Goal: Task Accomplishment & Management: Use online tool/utility

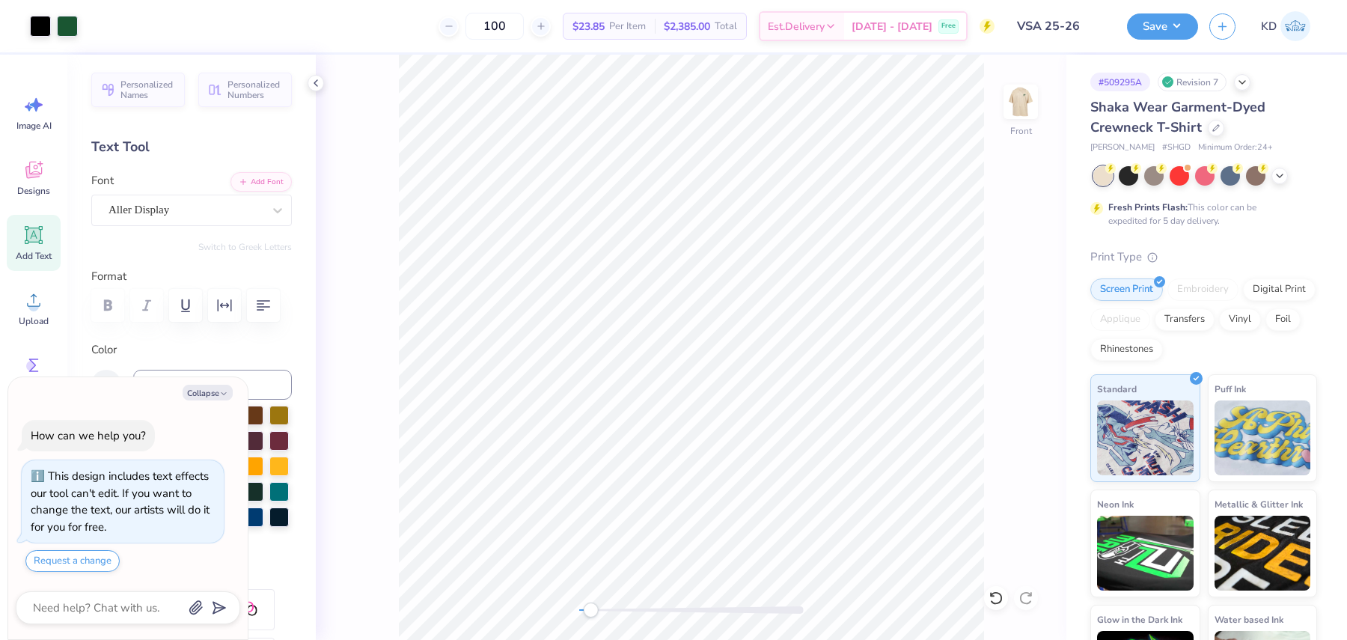
scroll to position [72, 0]
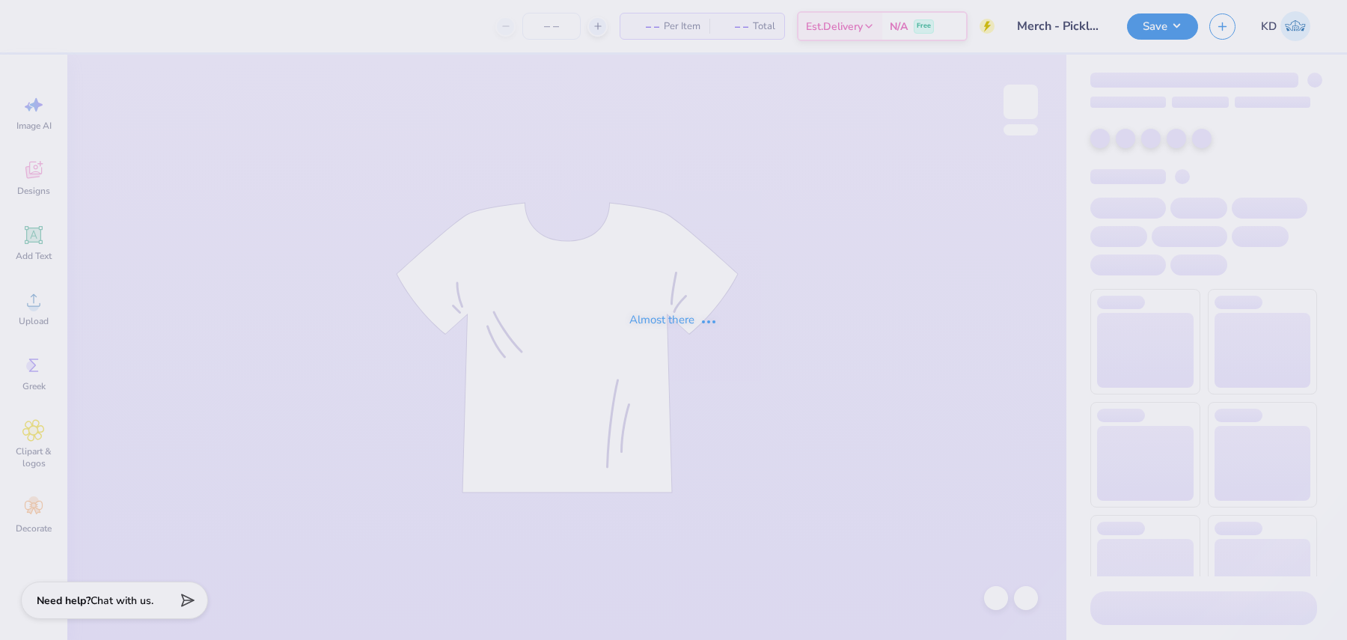
type input "Merch - Pickleball Club at [GEOGRAPHIC_DATA]"
type input "50"
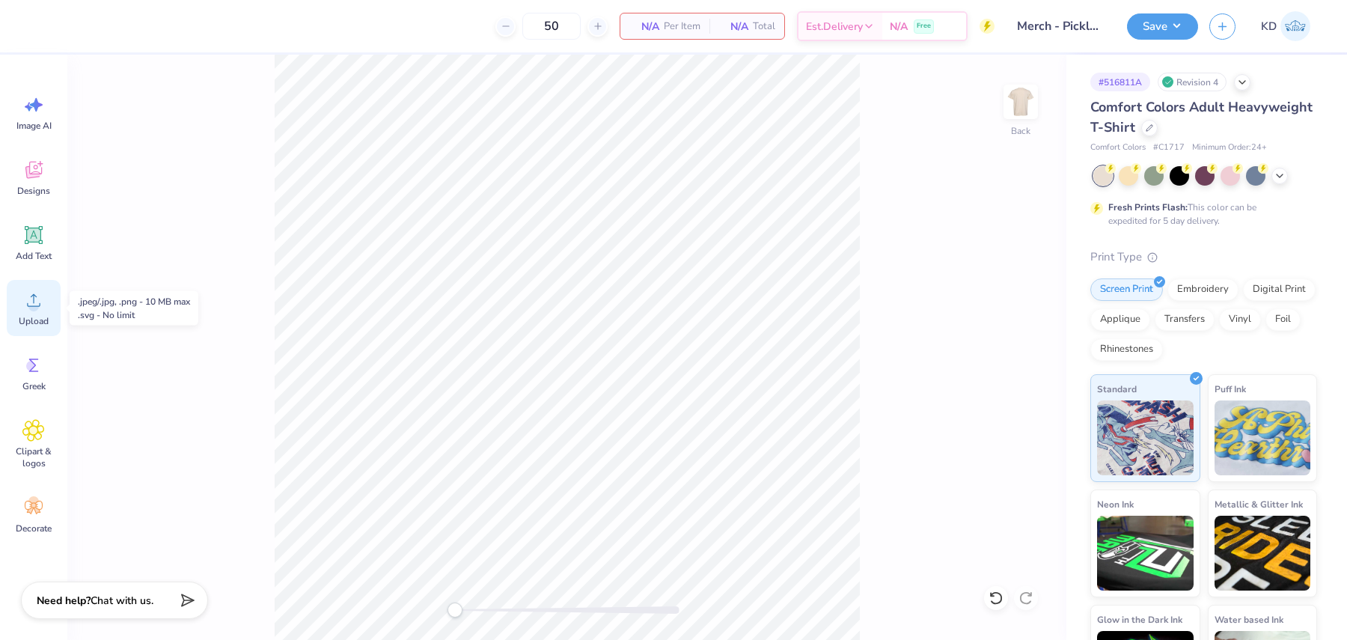
click at [39, 303] on icon at bounding box center [33, 300] width 13 height 13
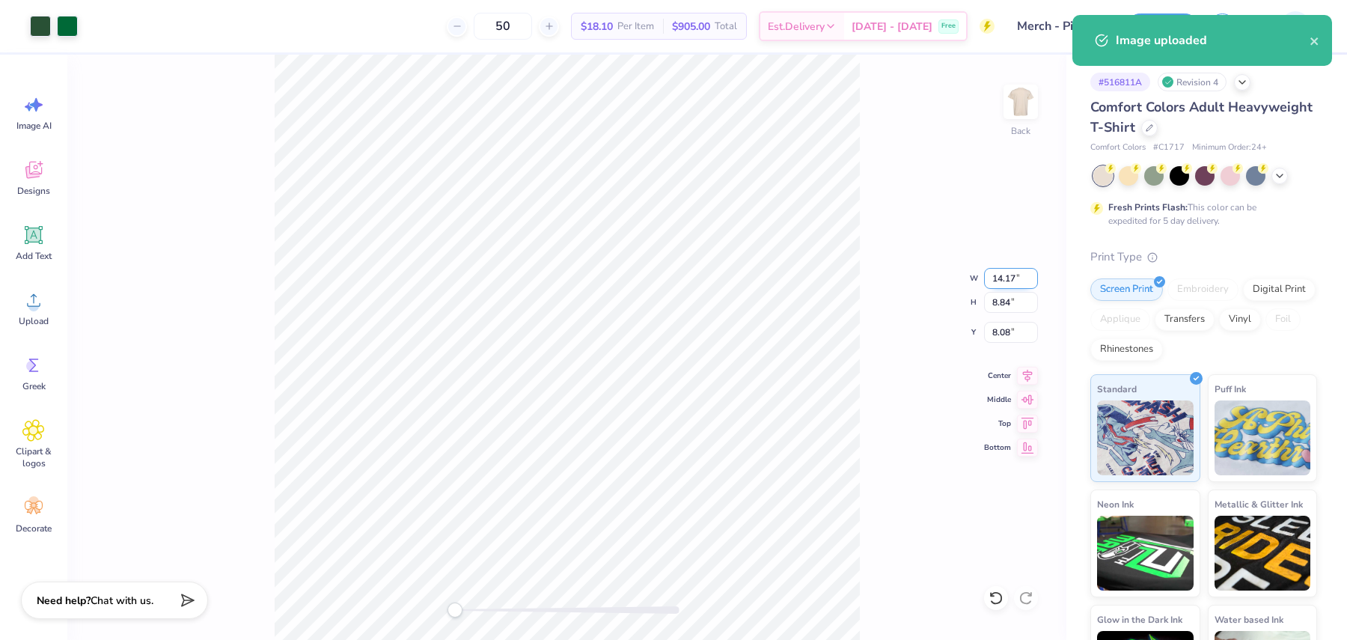
click at [1003, 275] on input "14.17" at bounding box center [1011, 278] width 54 height 21
type input "8.00"
type input "4.99"
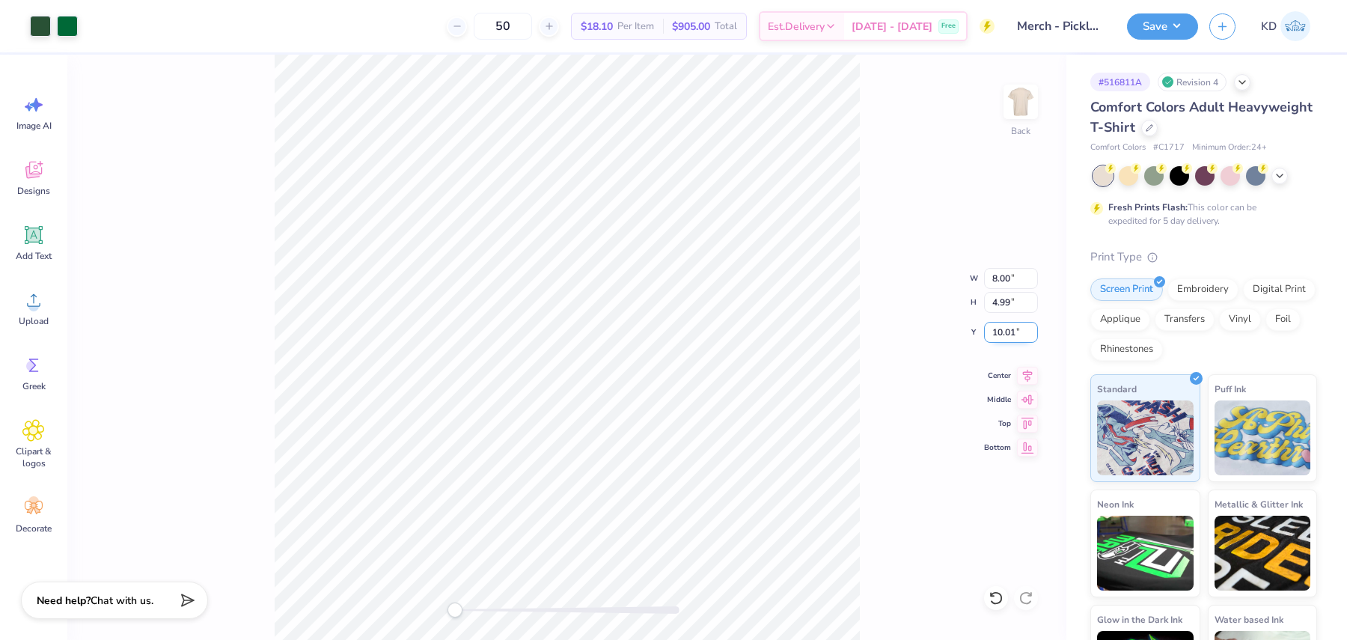
click at [997, 332] on input "10.01" at bounding box center [1011, 332] width 54 height 21
type input "3"
click at [44, 237] on icon at bounding box center [33, 235] width 22 height 22
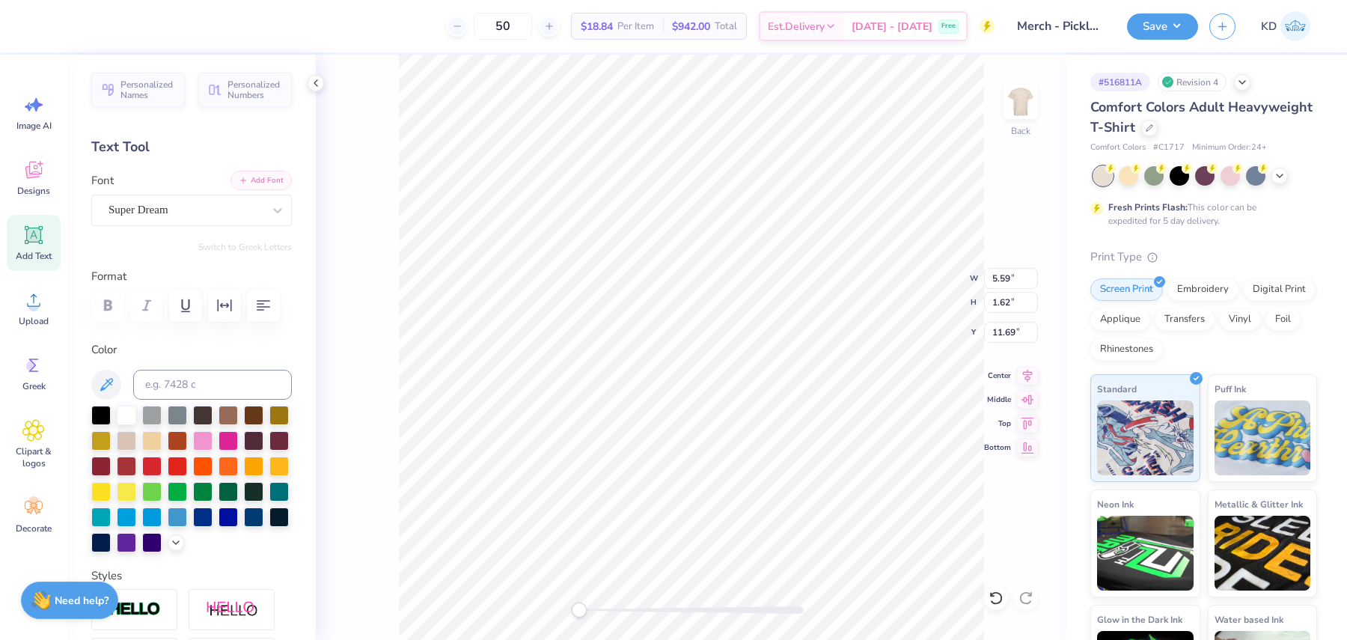
click at [276, 176] on button "Add Font" at bounding box center [261, 180] width 61 height 19
click at [210, 391] on input at bounding box center [212, 385] width 159 height 30
type input "350"
drag, startPoint x: 586, startPoint y: 609, endPoint x: 612, endPoint y: 608, distance: 25.5
click at [612, 608] on div "Accessibility label" at bounding box center [610, 610] width 15 height 15
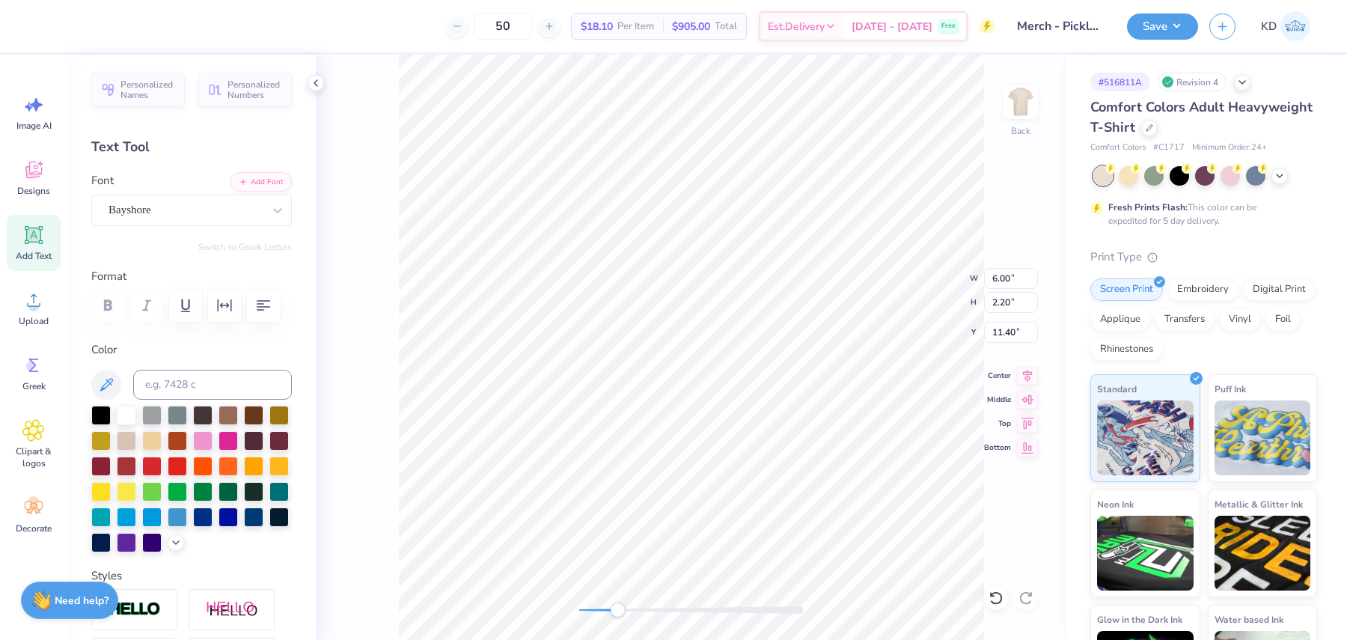
type textarea "CaseWesternReserve"
drag, startPoint x: 615, startPoint y: 610, endPoint x: 591, endPoint y: 612, distance: 24.0
click at [591, 612] on div "Accessibility label" at bounding box center [593, 610] width 15 height 15
type input "9.78"
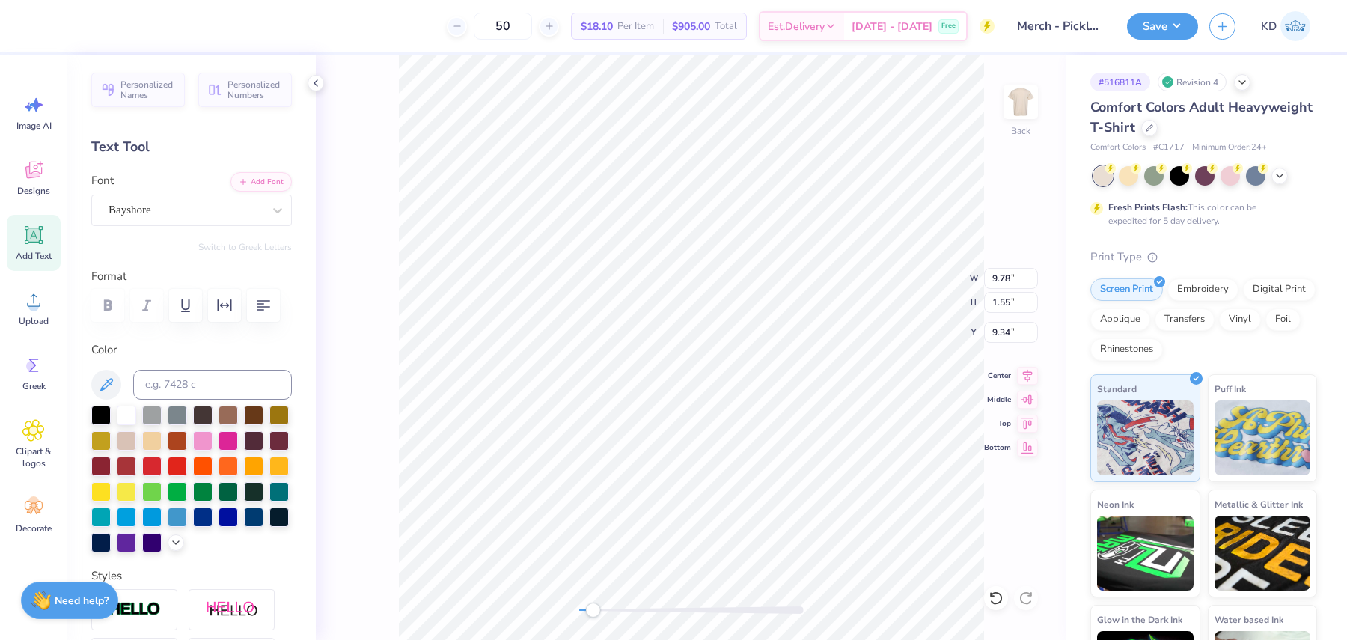
type input "1.55"
type input "9.34"
click at [46, 250] on span "Add Text" at bounding box center [34, 256] width 36 height 12
click at [263, 182] on button "Add Font" at bounding box center [261, 180] width 61 height 19
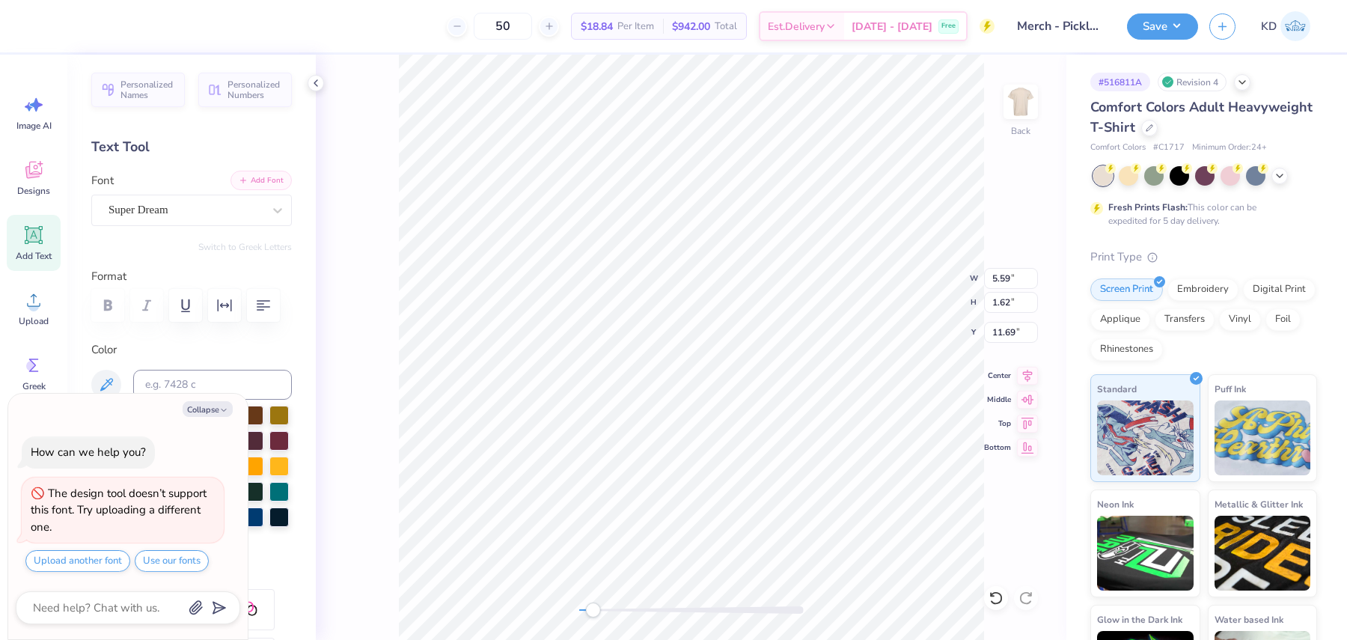
click at [272, 177] on button "Add Font" at bounding box center [261, 180] width 61 height 19
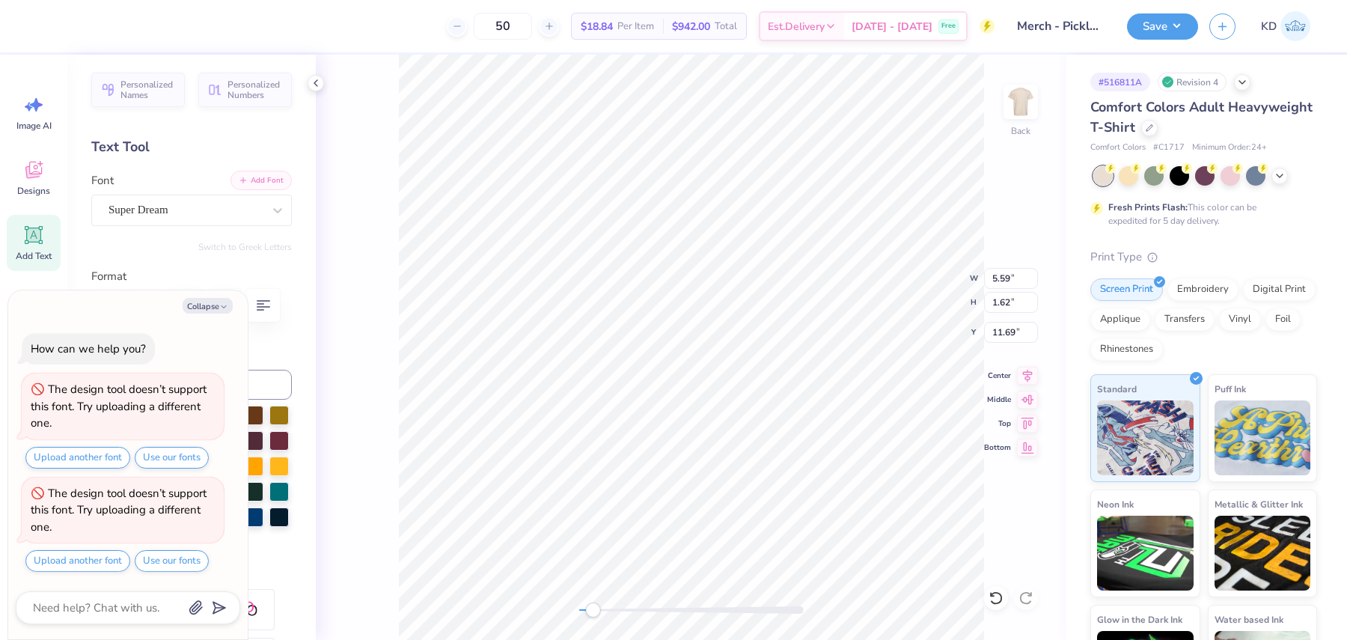
click at [267, 187] on button "Add Font" at bounding box center [261, 180] width 61 height 19
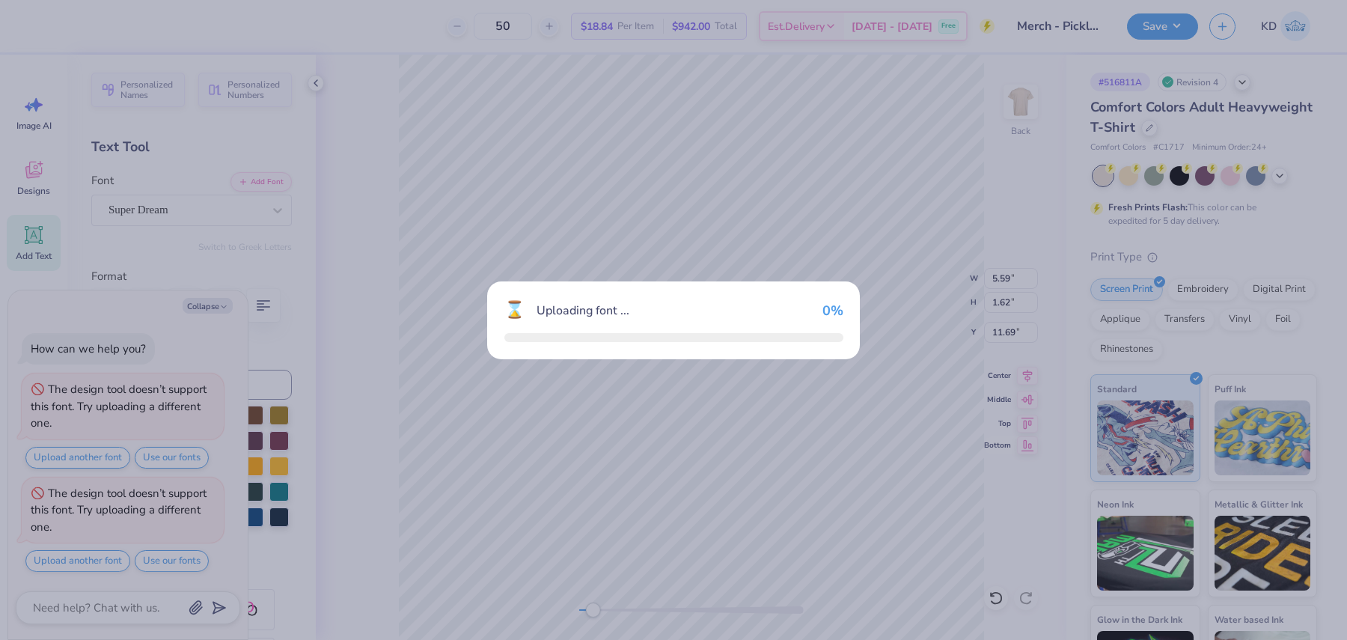
scroll to position [1, 0]
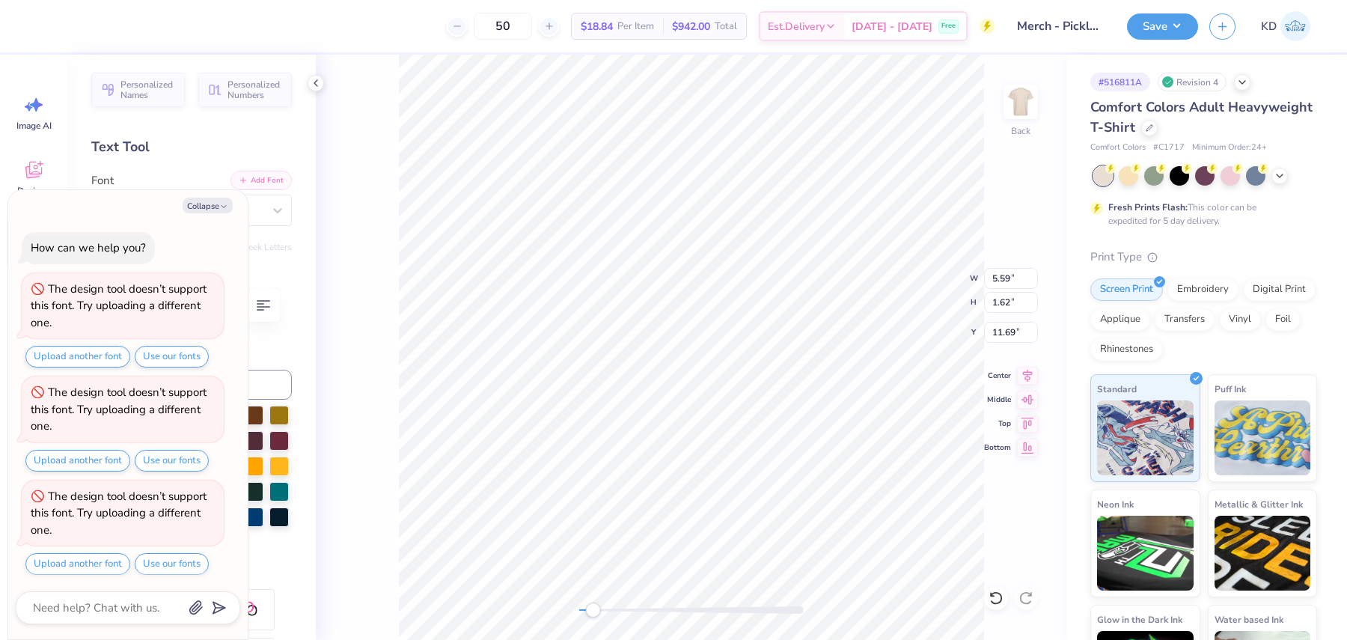
click at [268, 180] on button "Add Font" at bounding box center [261, 180] width 61 height 19
type textarea "x"
type textarea "PI"
type textarea "x"
type textarea "PIC"
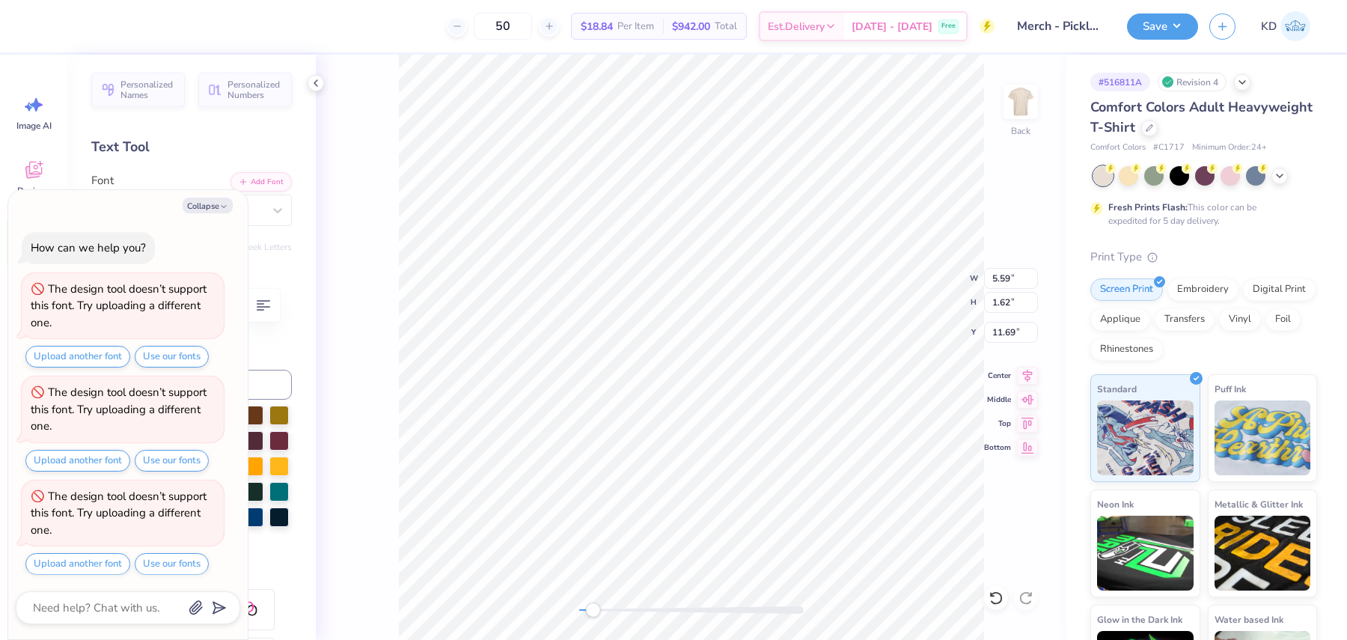
type textarea "x"
type textarea "PICK"
type textarea "x"
type textarea "PICKL"
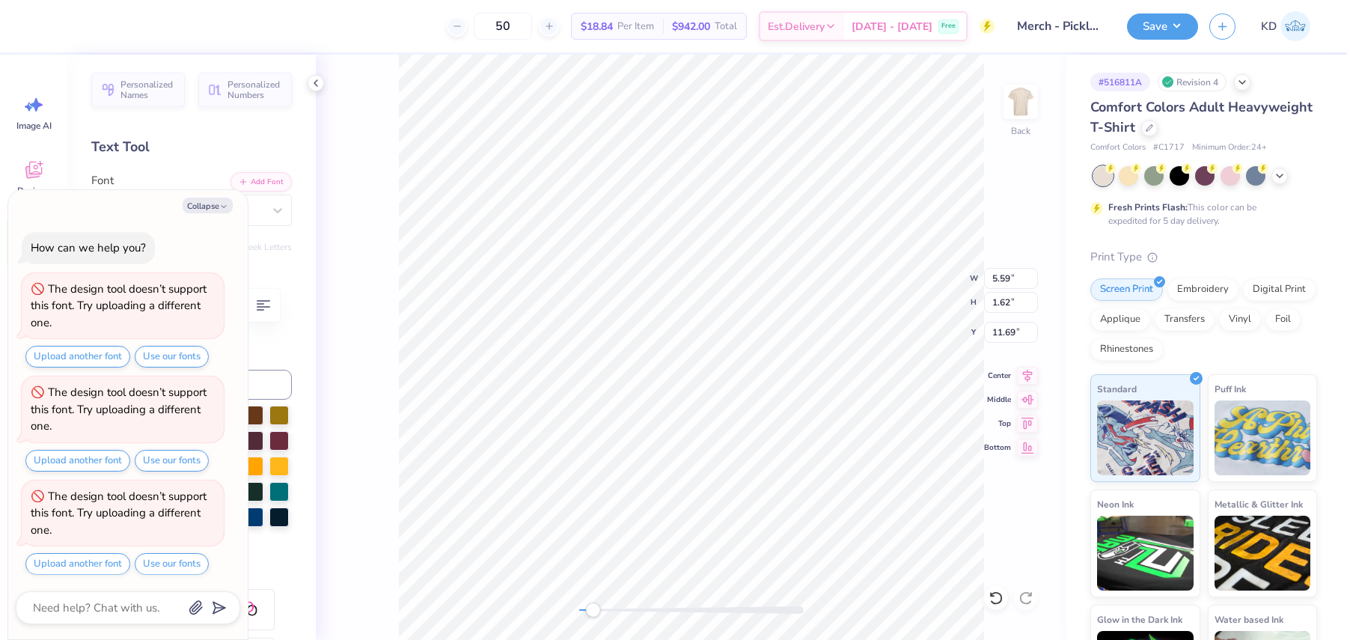
type textarea "x"
type textarea "PICKLE"
type textarea "x"
type textarea "PICKLEB"
type textarea "x"
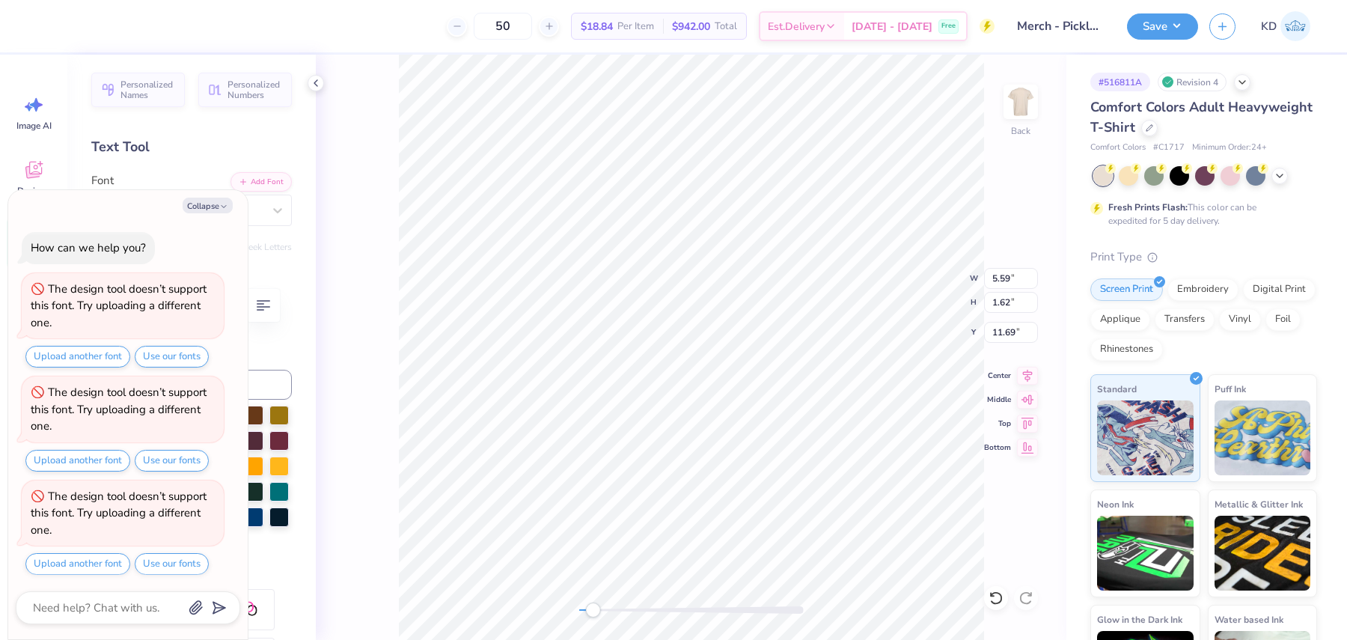
type textarea "PICKLEBAL"
type textarea "x"
type textarea "PICKLEBALL"
type textarea "x"
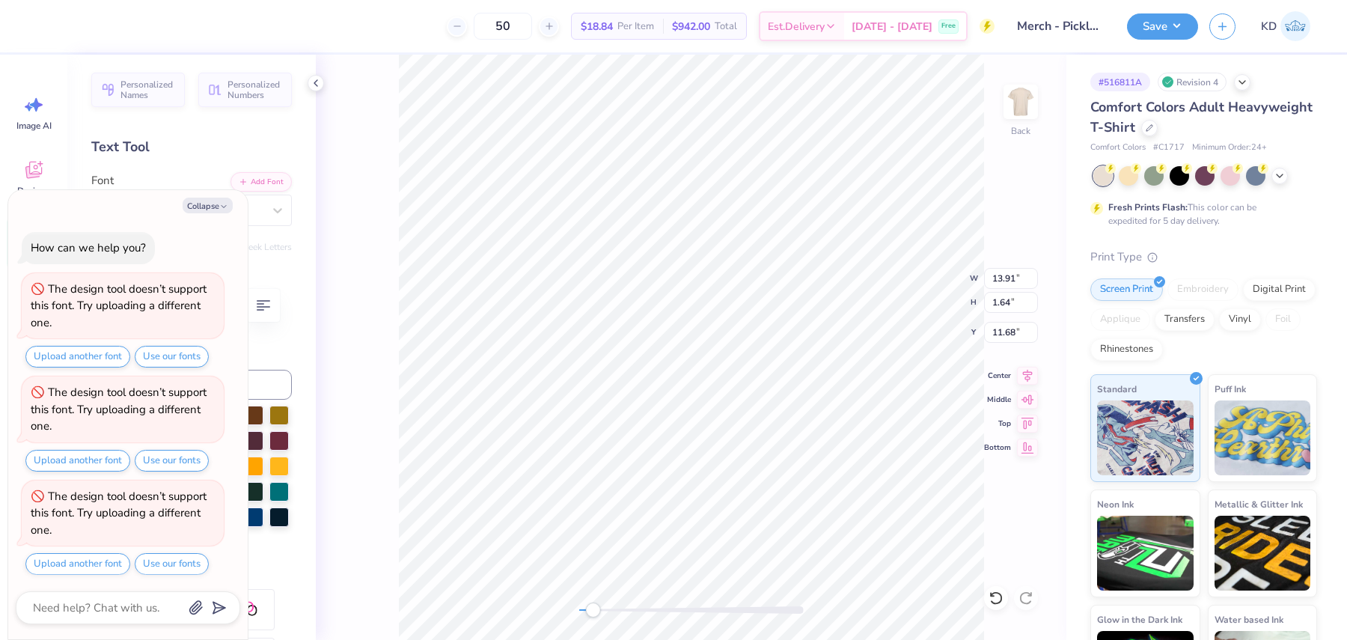
type input "11.19"
type input "1.32"
type textarea "x"
type input "9.86"
click at [203, 204] on button "Collapse" at bounding box center [208, 206] width 50 height 16
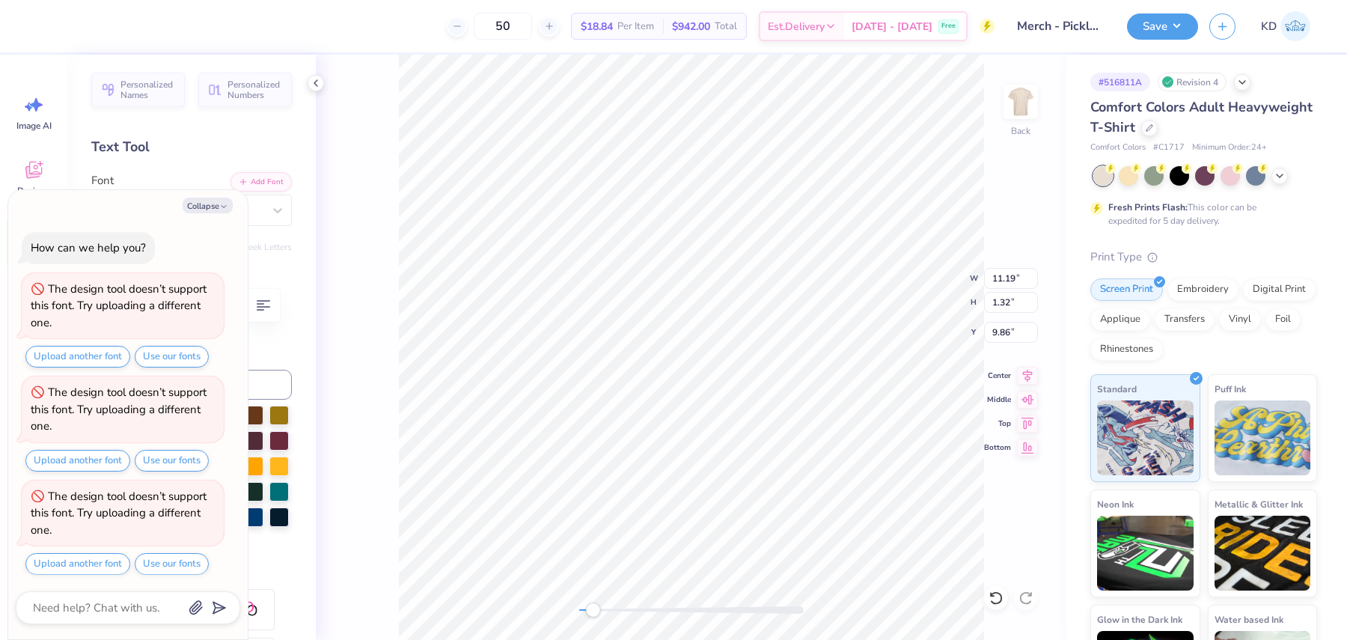
type textarea "x"
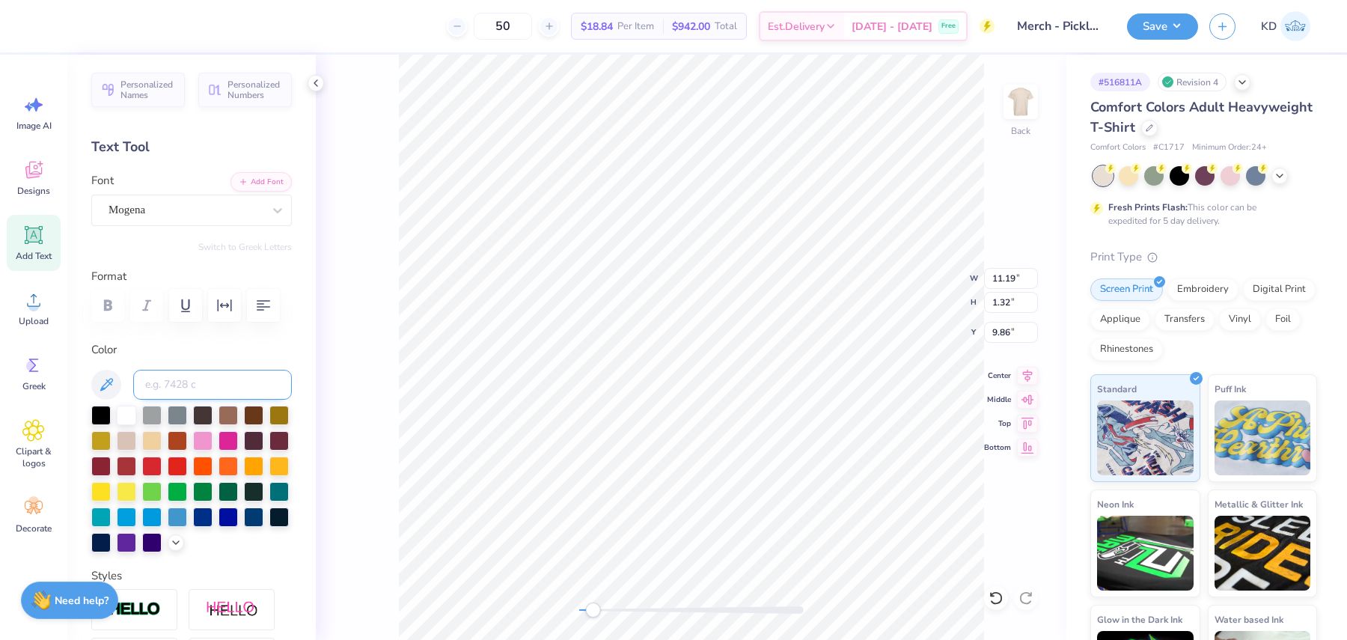
click at [207, 378] on input at bounding box center [212, 385] width 159 height 30
type input "349"
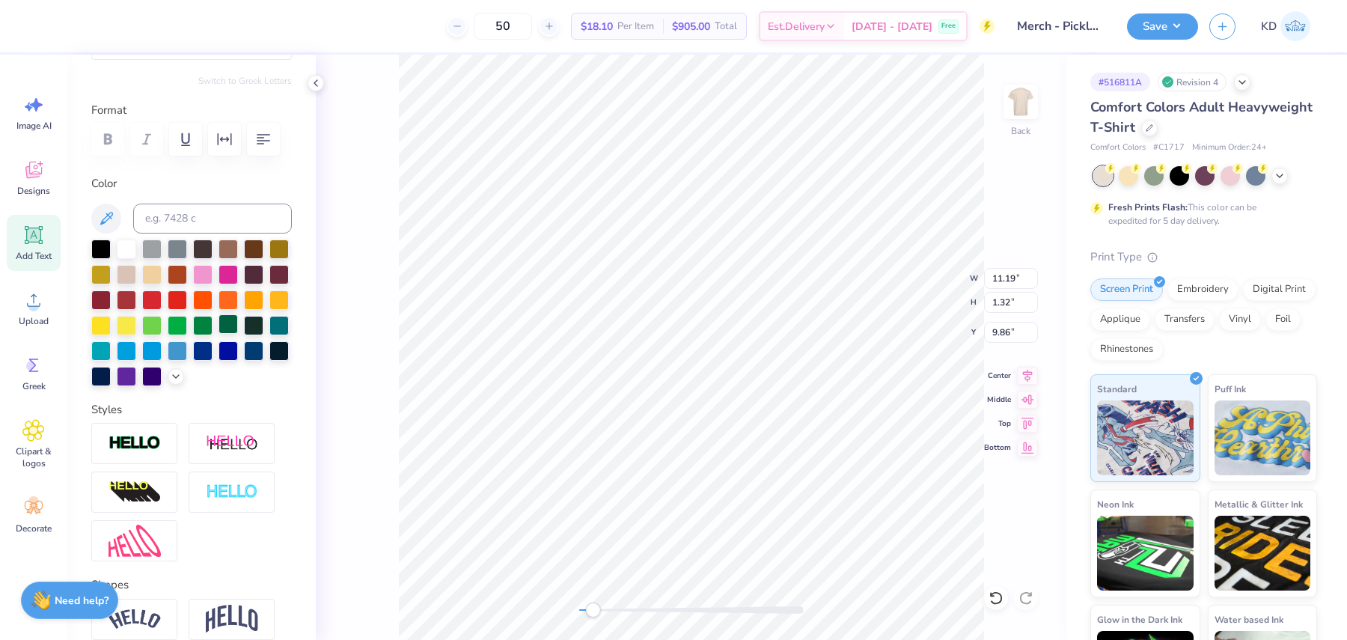
scroll to position [288, 0]
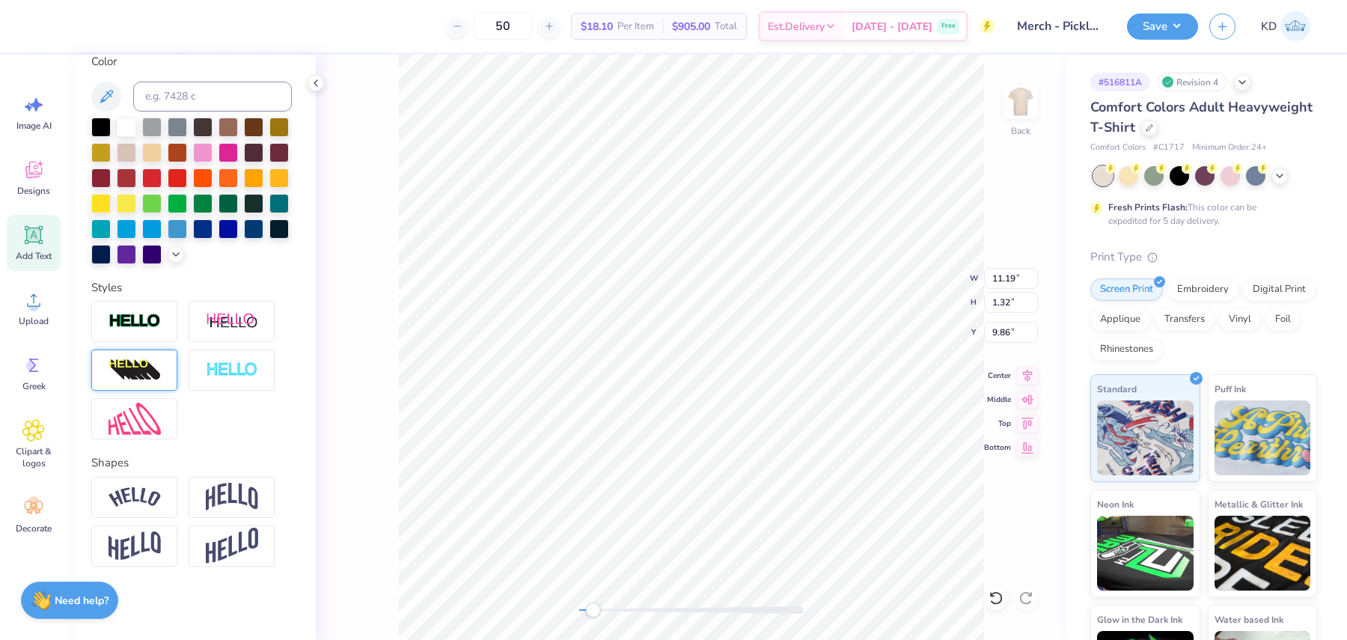
click at [147, 376] on img at bounding box center [135, 371] width 52 height 24
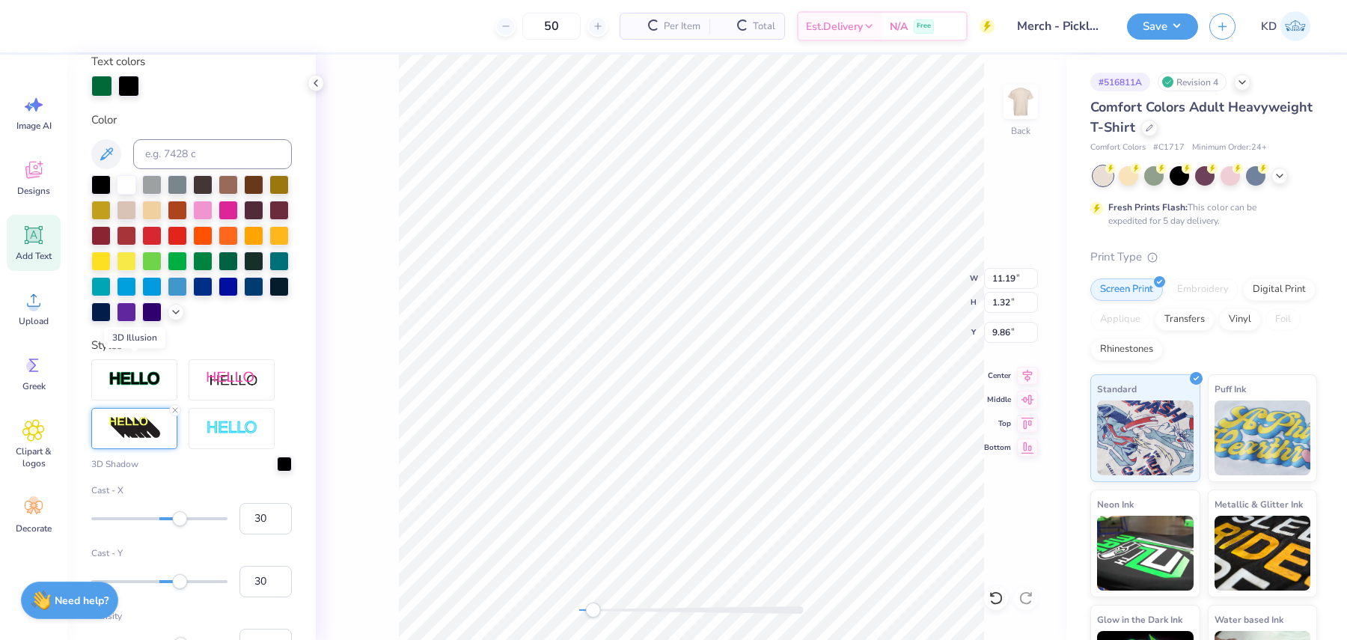
scroll to position [347, 0]
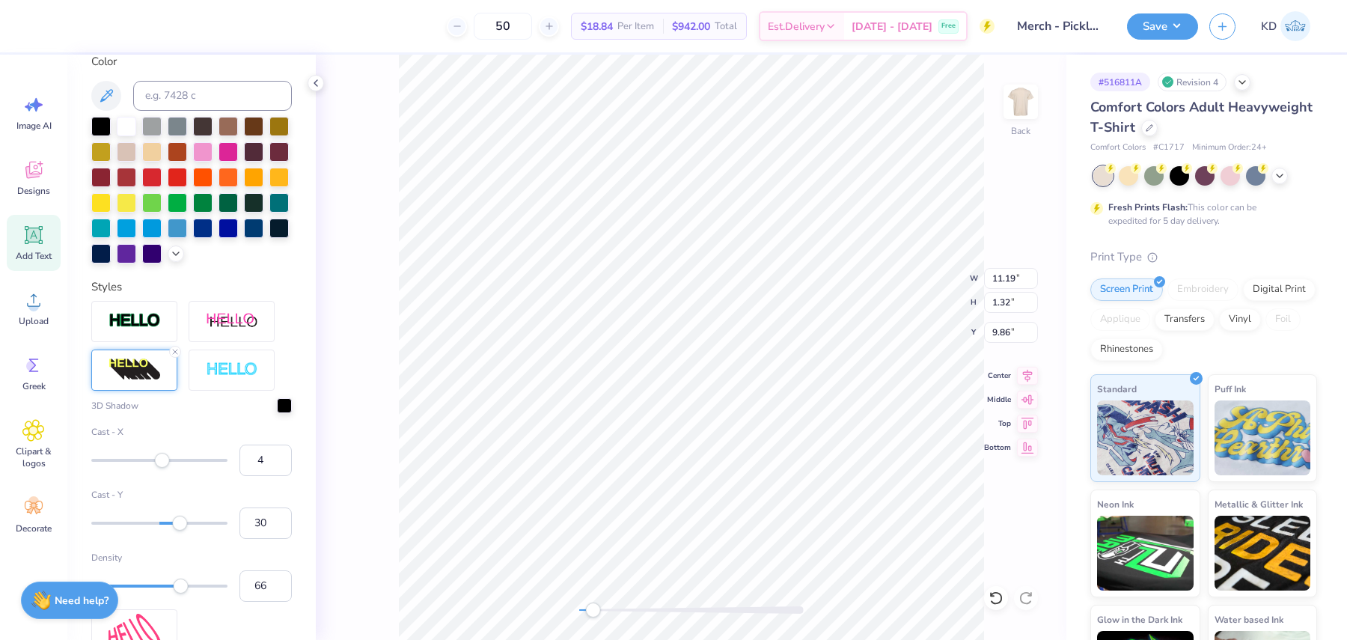
type input "3"
drag, startPoint x: 180, startPoint y: 460, endPoint x: 162, endPoint y: 469, distance: 20.1
click at [162, 469] on div "Cast - X 3" at bounding box center [191, 450] width 201 height 51
type input "1"
drag, startPoint x: 171, startPoint y: 527, endPoint x: 160, endPoint y: 529, distance: 11.5
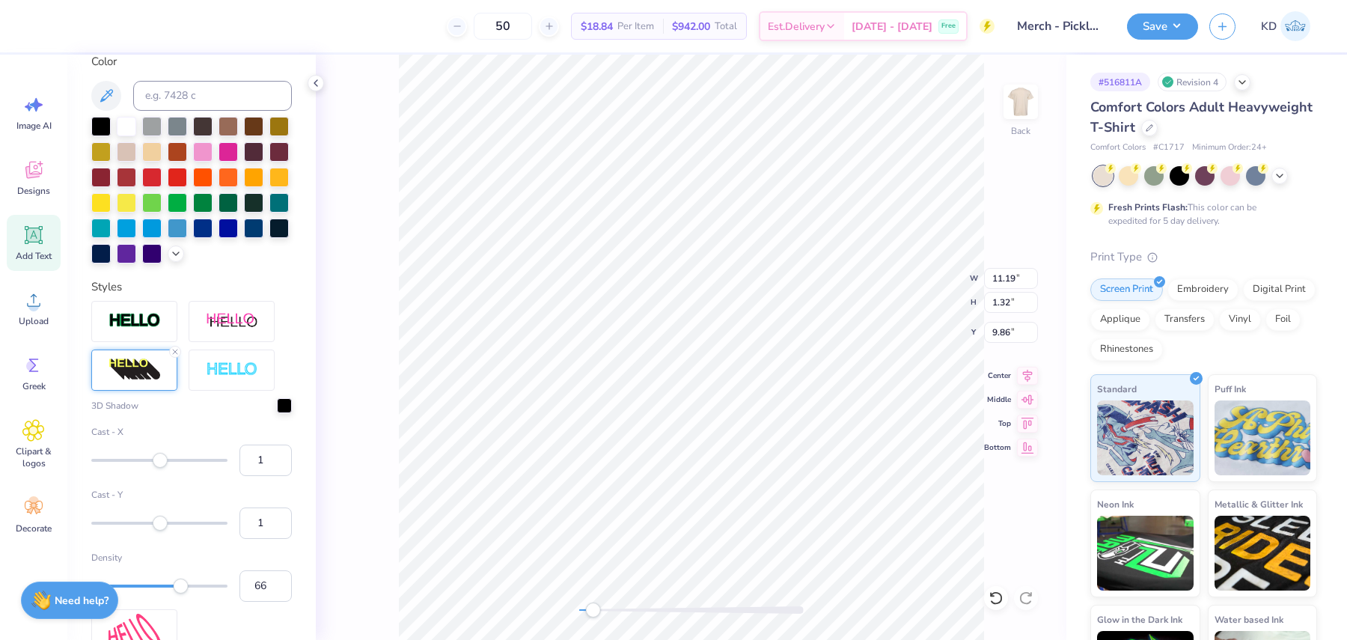
click at [160, 529] on div "Cast - Y 1" at bounding box center [191, 513] width 201 height 51
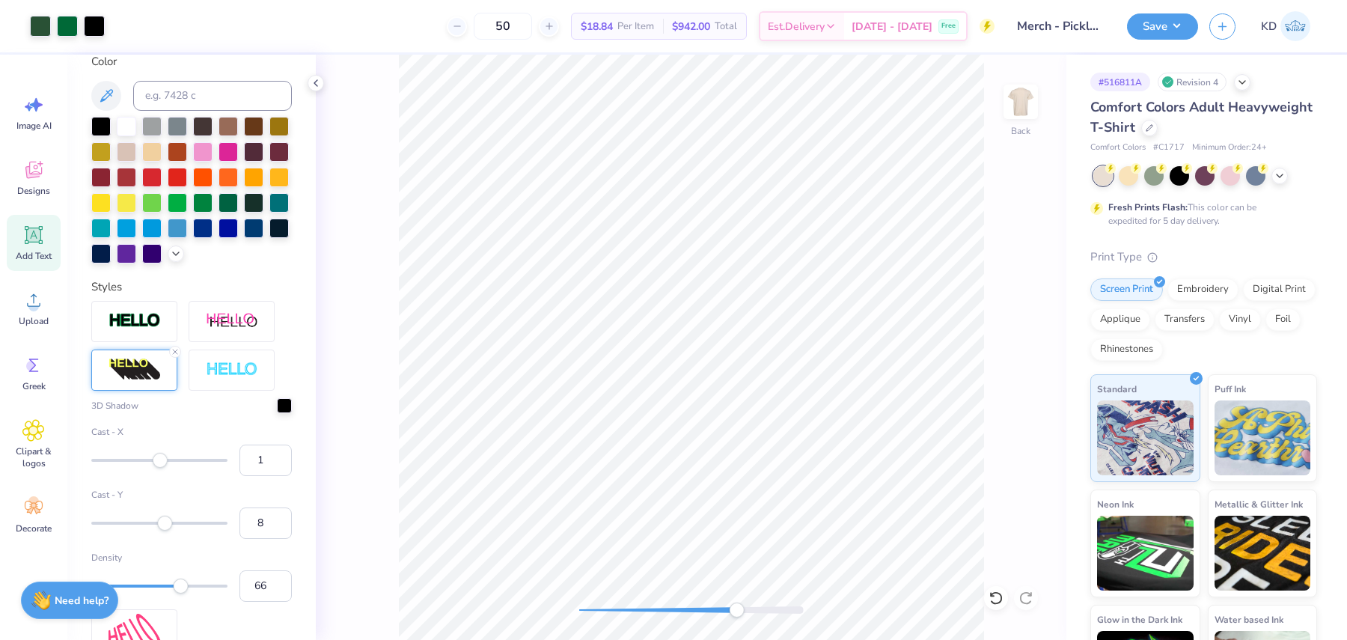
drag, startPoint x: 594, startPoint y: 610, endPoint x: 737, endPoint y: 611, distance: 143.7
click at [737, 611] on div "Accessibility label" at bounding box center [736, 610] width 15 height 15
type input "3"
click at [162, 522] on div "Accessibility label" at bounding box center [161, 522] width 15 height 15
type input "1"
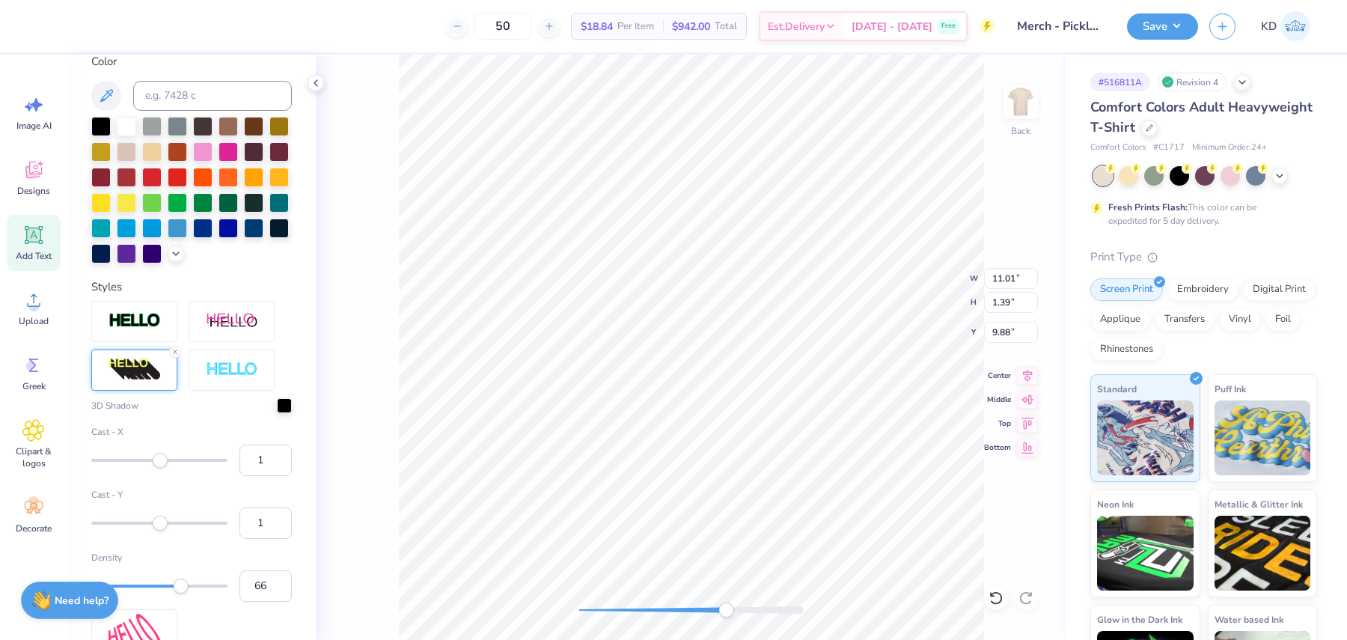
click at [160, 528] on div "Accessibility label" at bounding box center [160, 522] width 15 height 15
click at [265, 522] on input "0" at bounding box center [266, 523] width 52 height 31
type input "1"
drag, startPoint x: 263, startPoint y: 518, endPoint x: 255, endPoint y: 520, distance: 9.1
click at [255, 520] on input "1" at bounding box center [266, 523] width 52 height 31
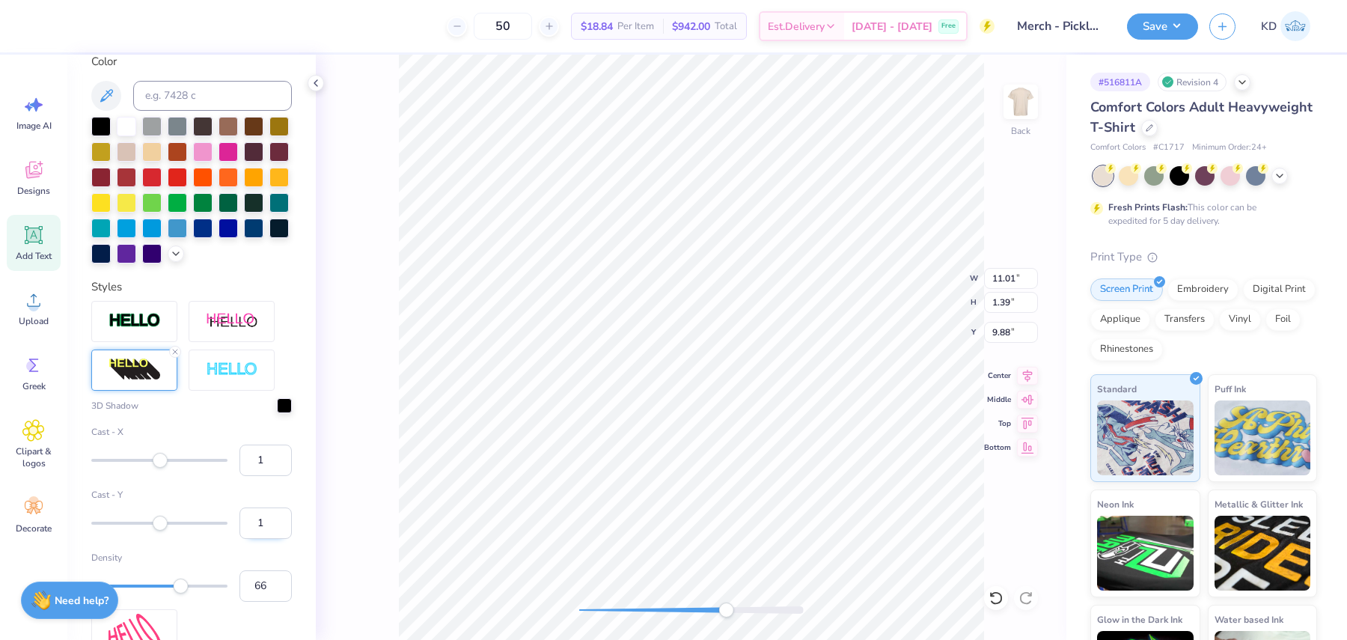
type input "2"
click at [88, 25] on div at bounding box center [94, 24] width 21 height 21
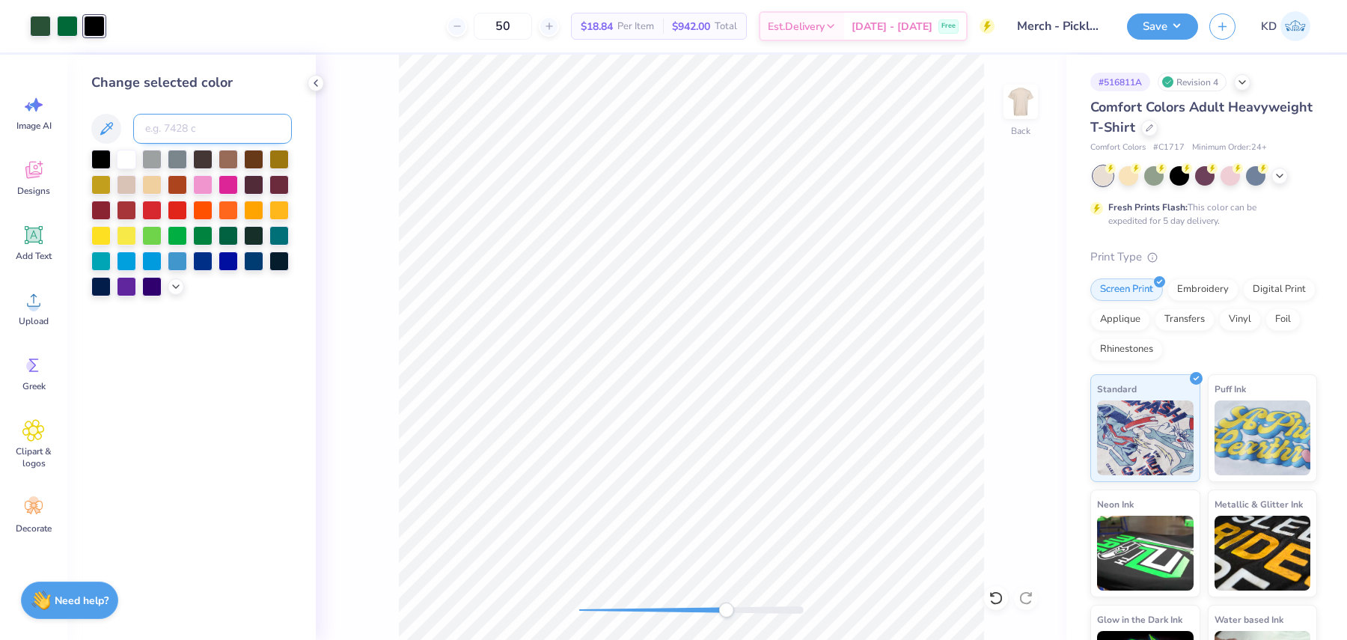
click at [177, 135] on input at bounding box center [212, 129] width 159 height 30
type input "350"
click at [579, 583] on div "Back" at bounding box center [691, 347] width 751 height 585
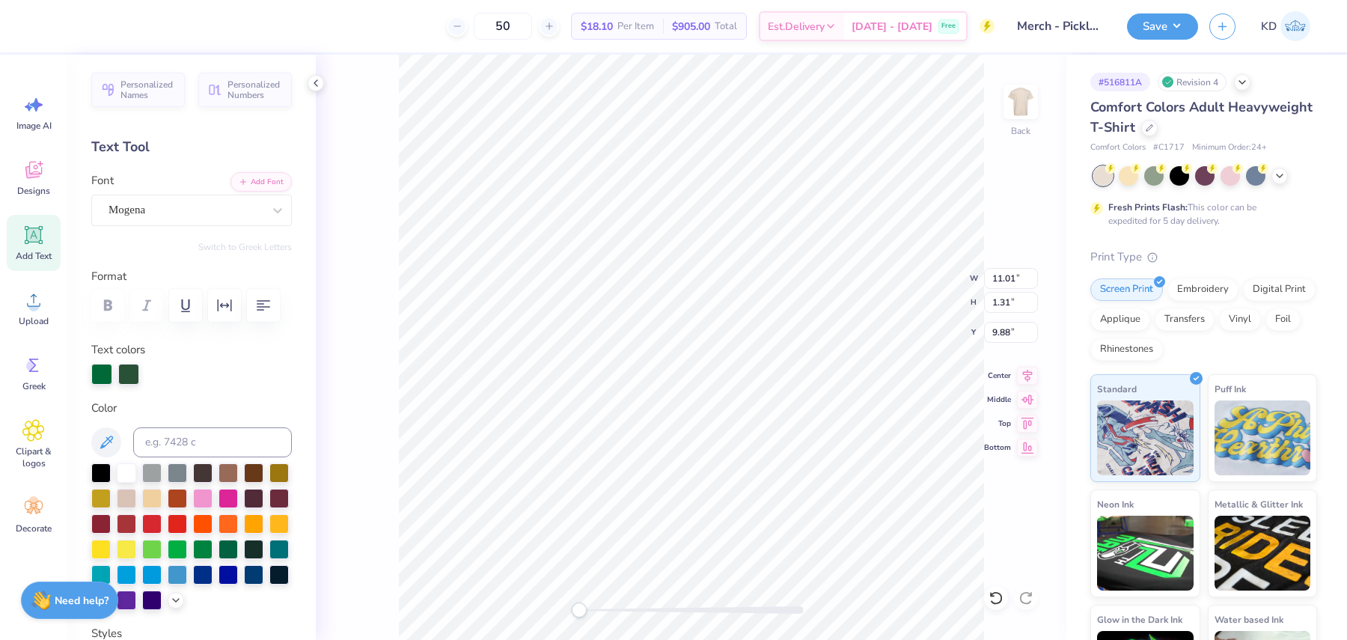
type input "9.93"
type textarea "CLUB"
click at [1002, 272] on input "11.01" at bounding box center [1011, 278] width 54 height 21
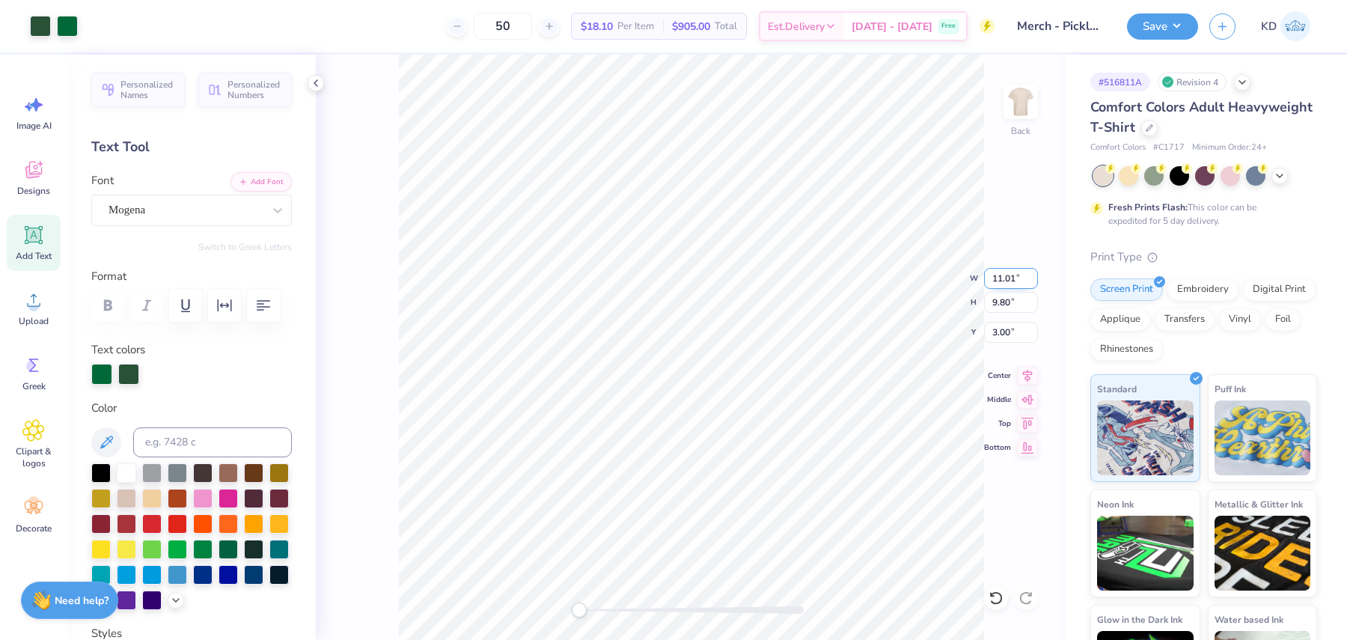
click at [1001, 272] on input "11.01" at bounding box center [1011, 278] width 54 height 21
type input "11.00"
type input "9.79"
click at [995, 329] on input "3.00" at bounding box center [1011, 332] width 54 height 21
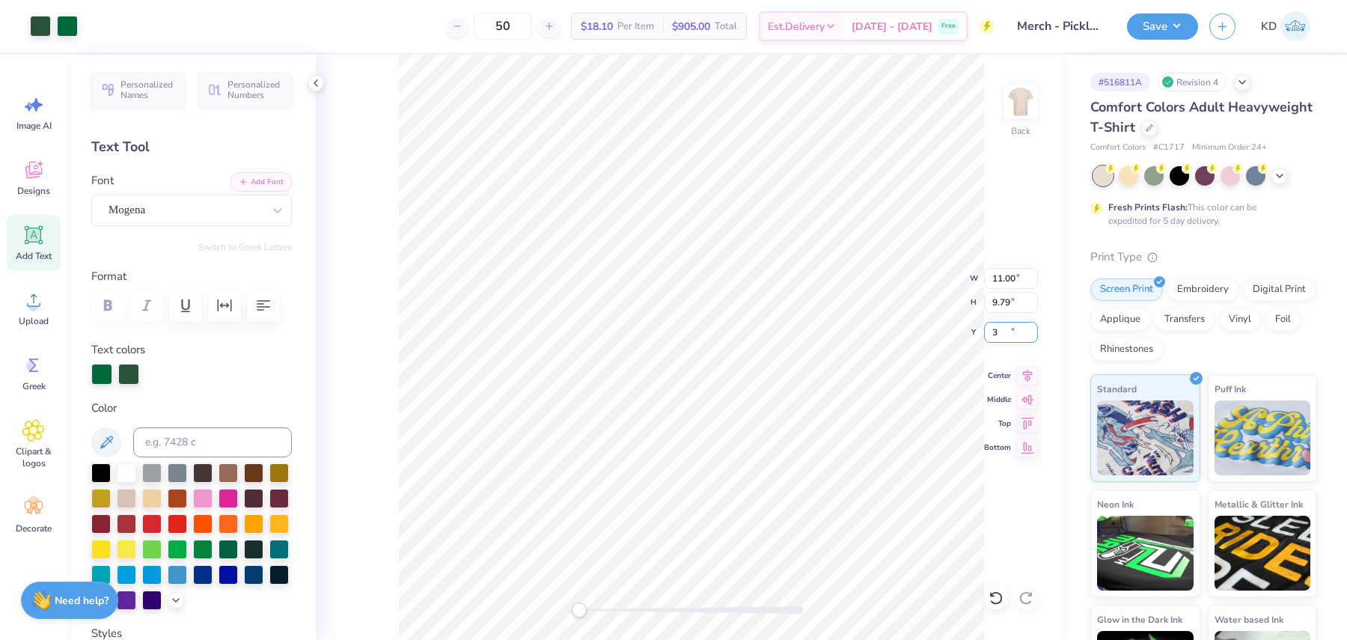
type input "3.00"
type input "10.43"
type input "2.72"
type input "9.96"
type input "2.60"
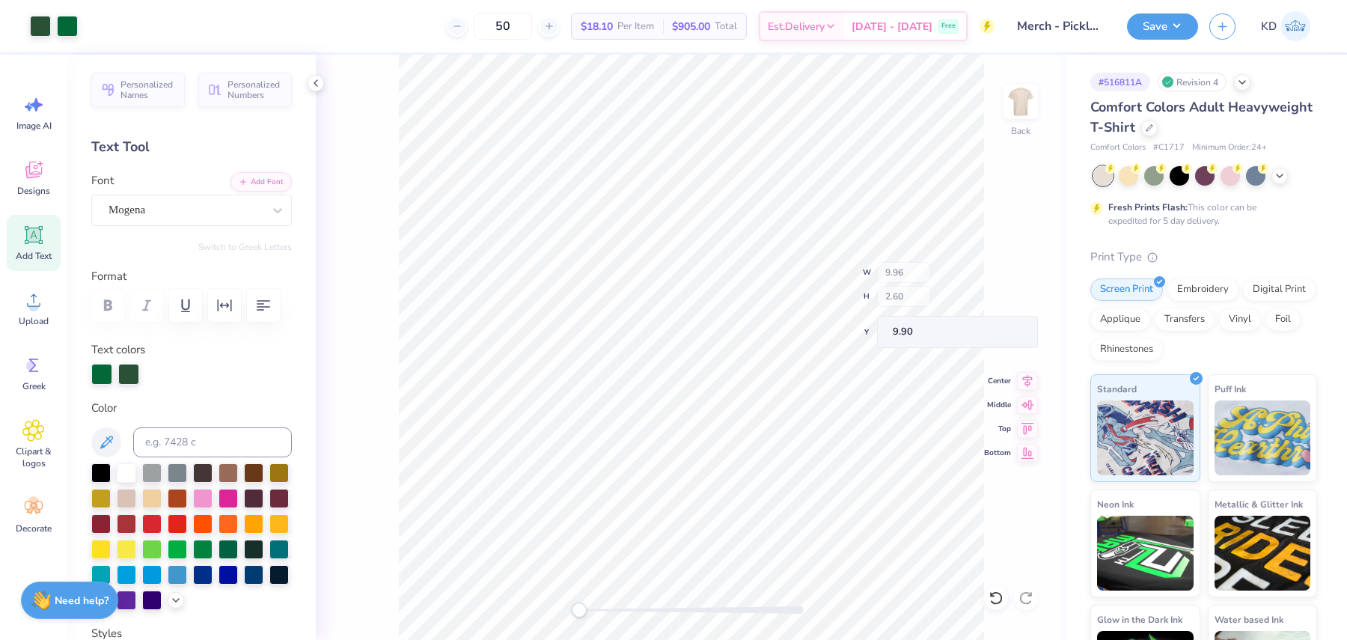
type input "9.90"
click at [374, 47] on div "Art colors 50 $18.10 Per Item $905.00 Total Est. Delivery [DATE] - [DATE] Free …" at bounding box center [673, 320] width 1347 height 640
click at [1001, 272] on input "9.96" at bounding box center [1011, 278] width 54 height 21
type input "9.00"
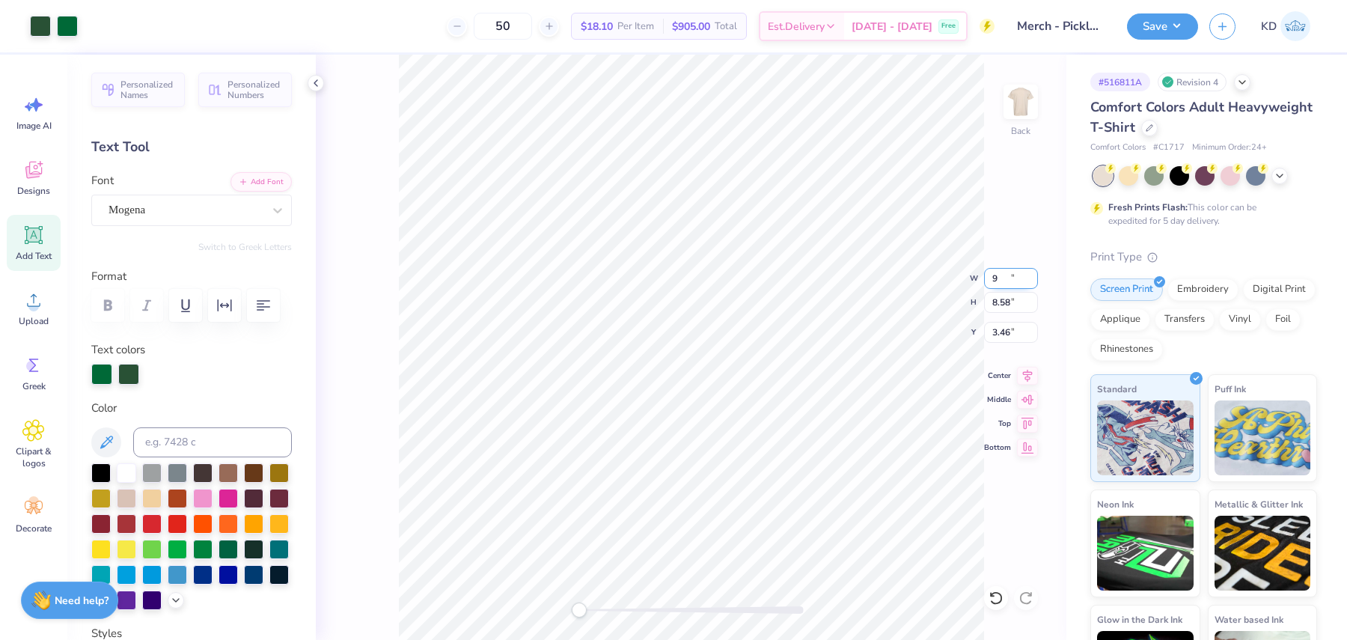
type input "8.58"
click at [1001, 333] on input "3.46" at bounding box center [1011, 332] width 54 height 21
type input "3.00"
click at [1175, 26] on button "Save" at bounding box center [1162, 24] width 71 height 26
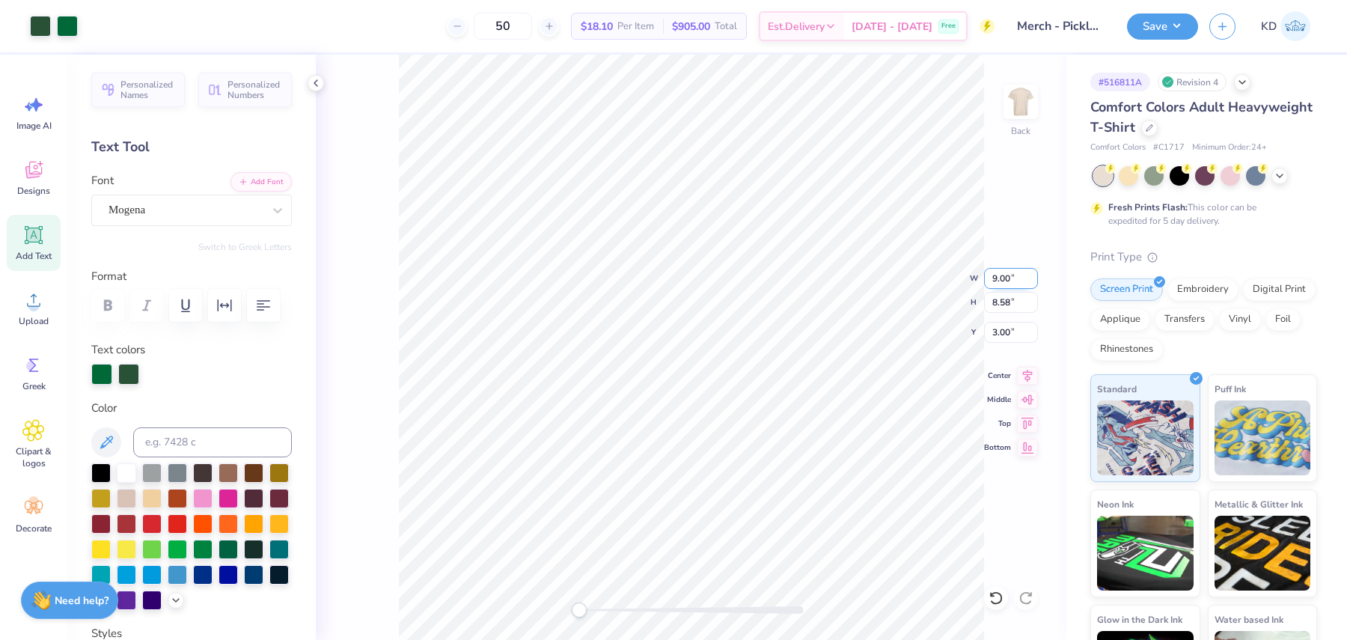
click at [996, 277] on input "9.00" at bounding box center [1011, 278] width 54 height 21
type input "10.00"
type input "9.54"
click at [1014, 330] on input "2.52" at bounding box center [1011, 332] width 54 height 21
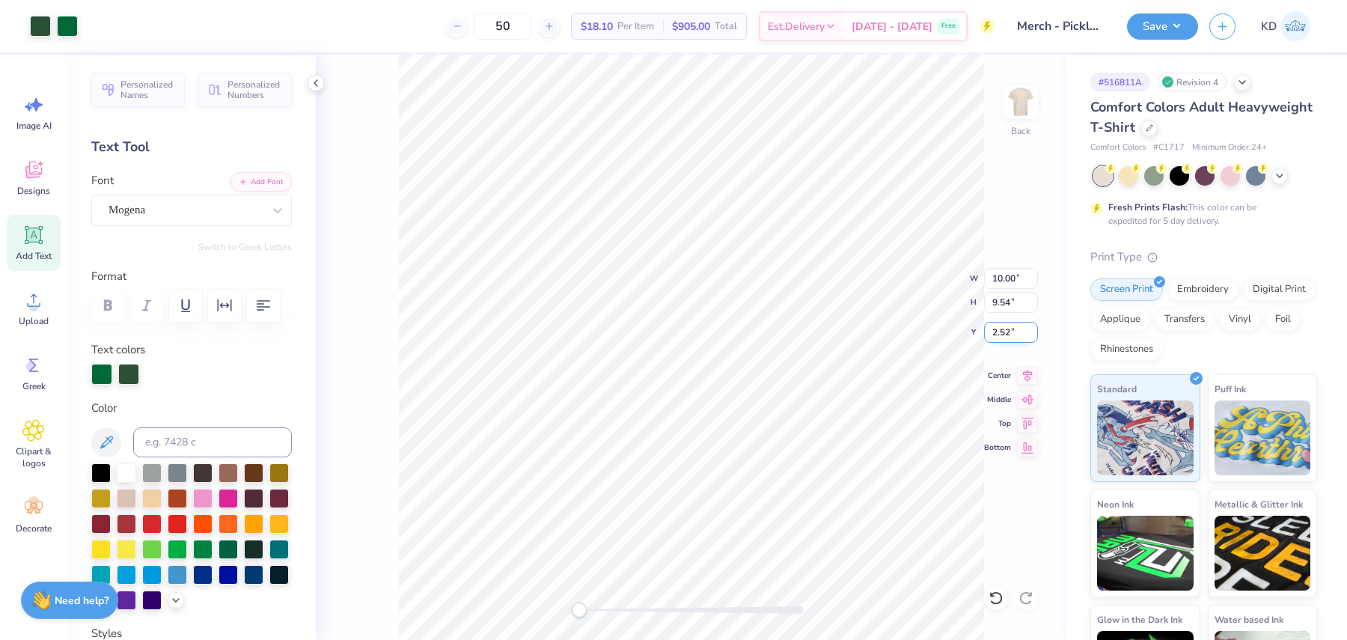
click at [1014, 330] on input "2.52" at bounding box center [1011, 332] width 54 height 21
type input "3.00"
click at [1144, 24] on button "Save" at bounding box center [1162, 24] width 71 height 26
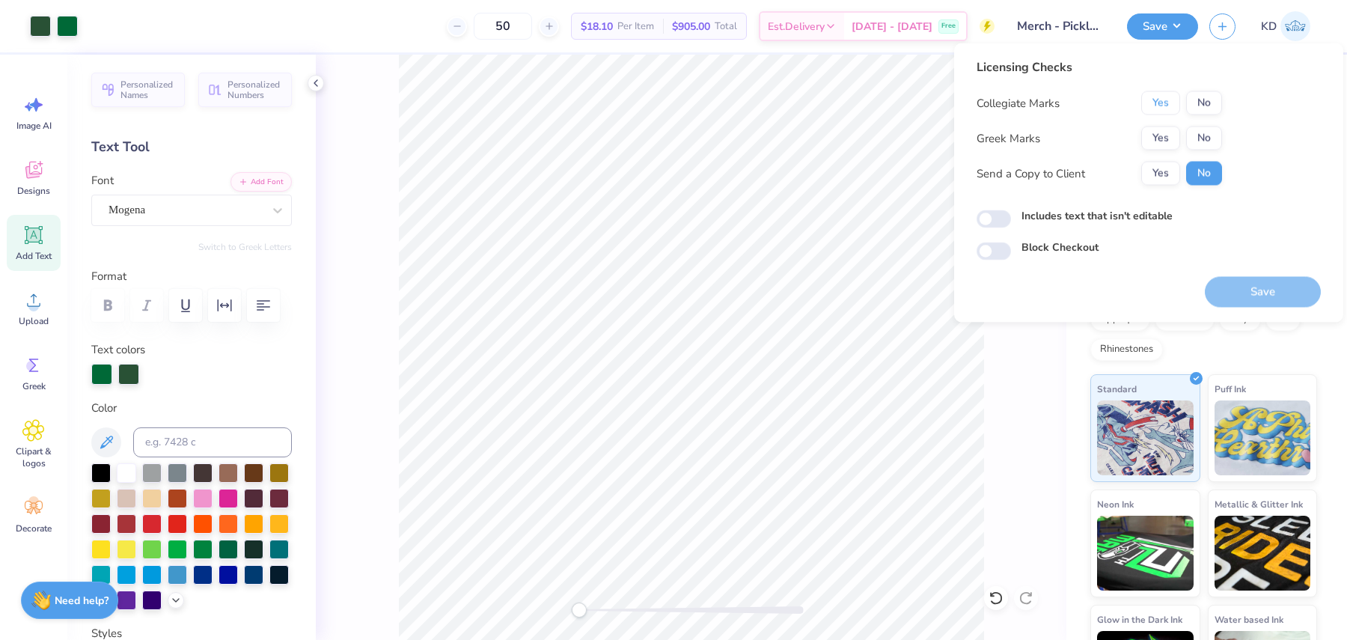
click at [1155, 104] on button "Yes" at bounding box center [1161, 103] width 39 height 24
click at [1212, 135] on button "No" at bounding box center [1204, 139] width 36 height 24
click at [1231, 290] on button "Save" at bounding box center [1263, 292] width 116 height 31
